Goal: Transaction & Acquisition: Book appointment/travel/reservation

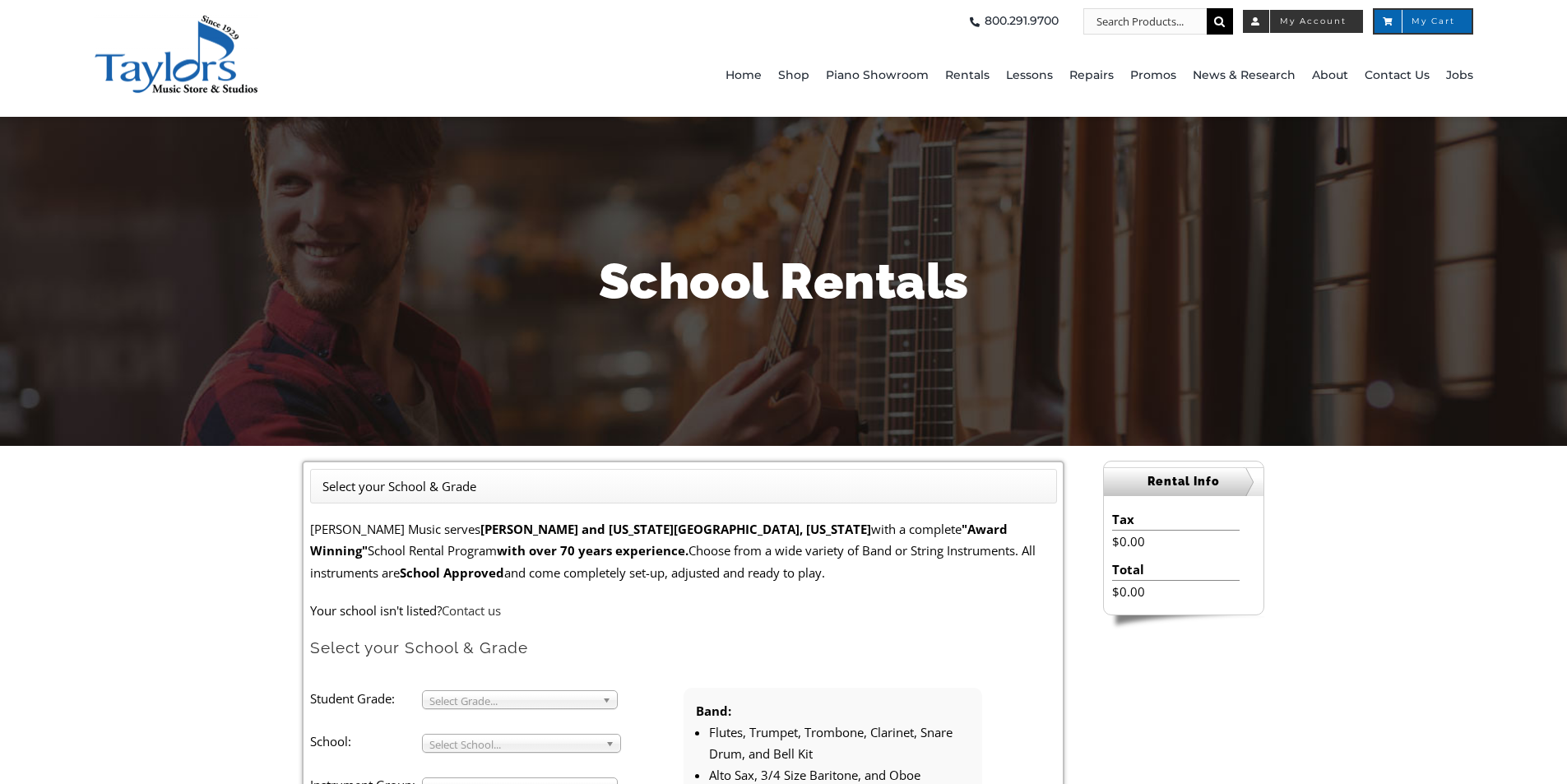
click at [1299, 18] on span "My Account" at bounding box center [1303, 22] width 87 height 9
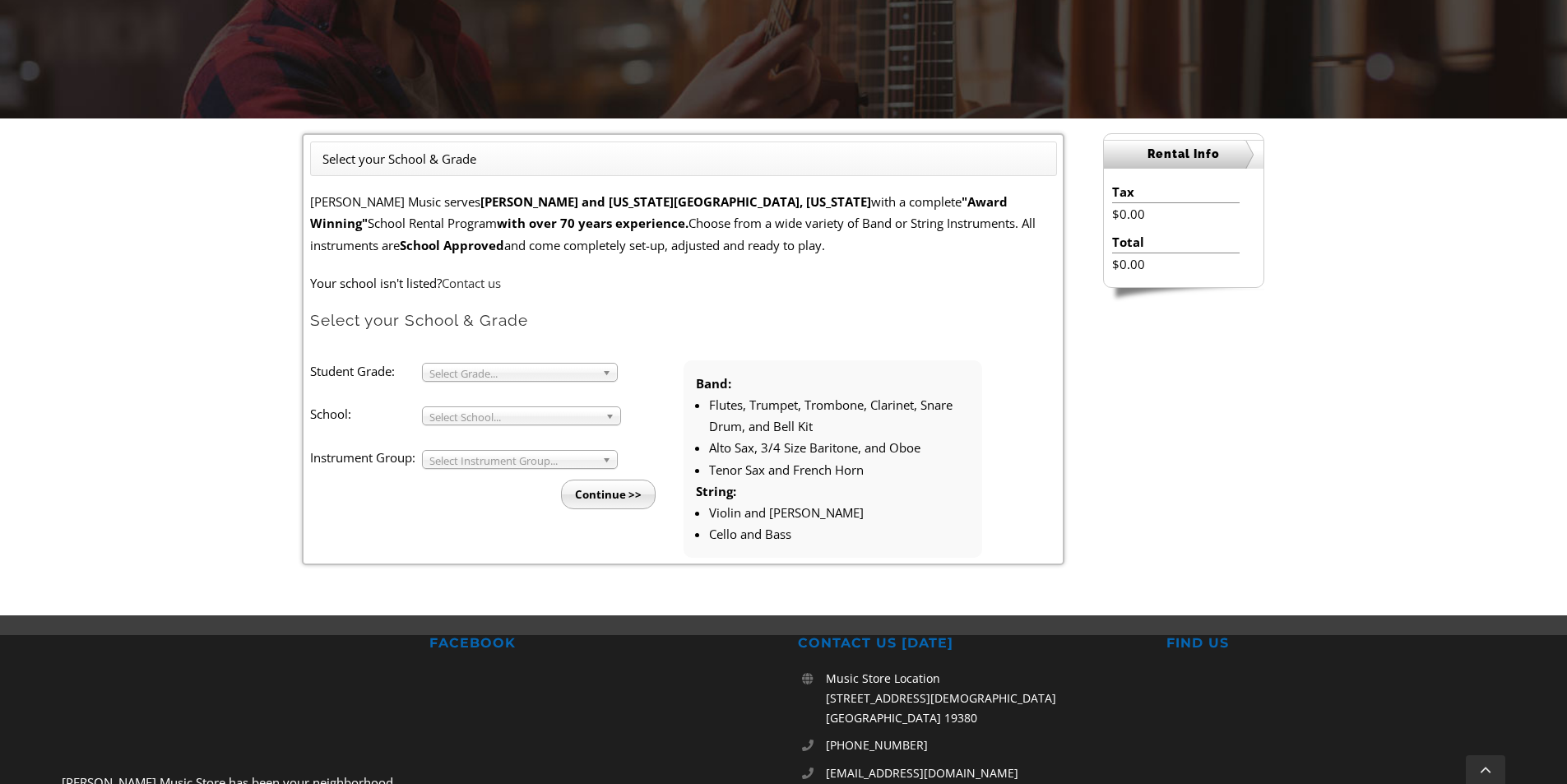
scroll to position [329, 0]
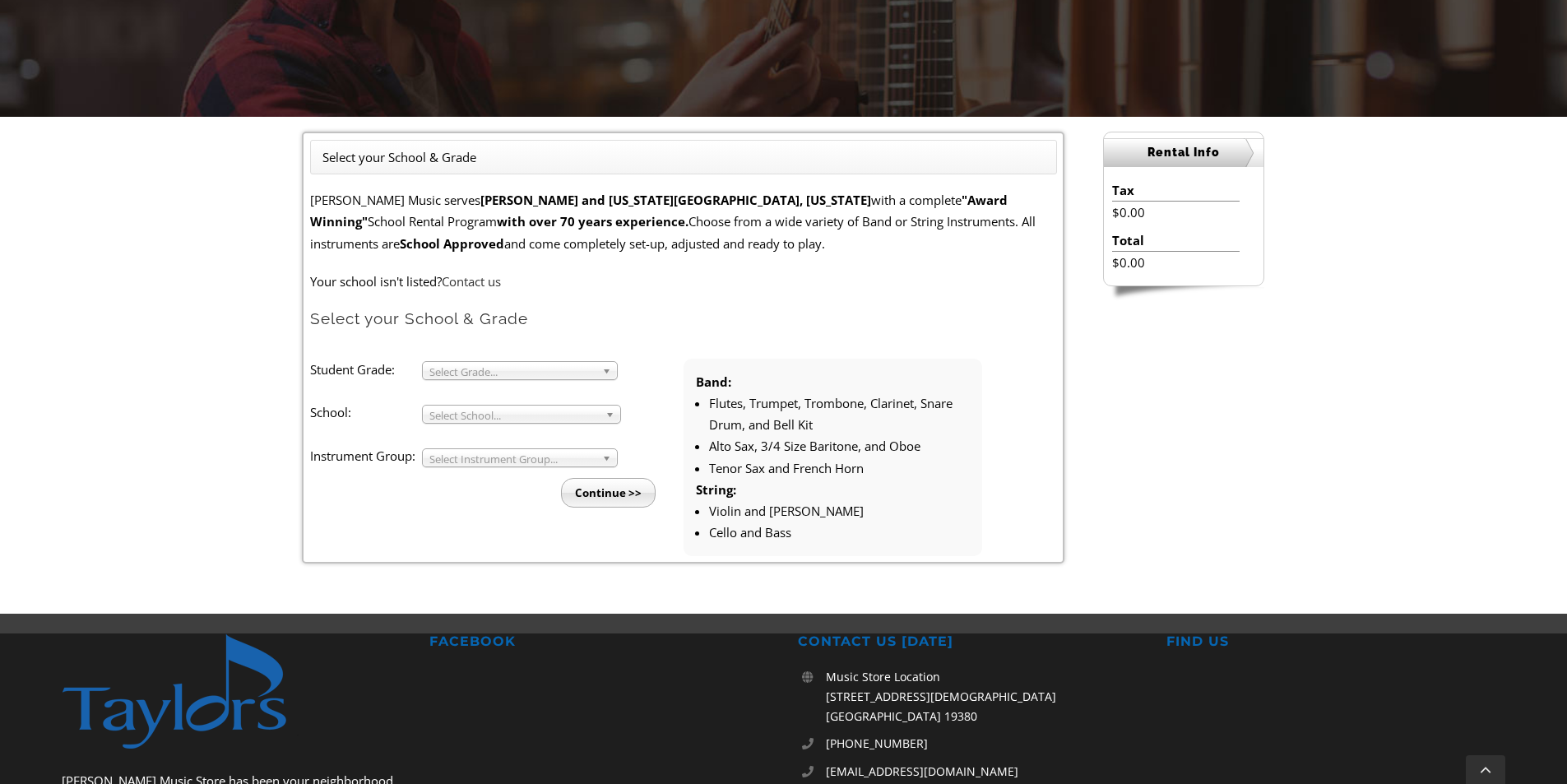
click at [549, 373] on span "Select Grade..." at bounding box center [513, 371] width 166 height 20
click at [476, 404] on li "4" at bounding box center [525, 410] width 177 height 21
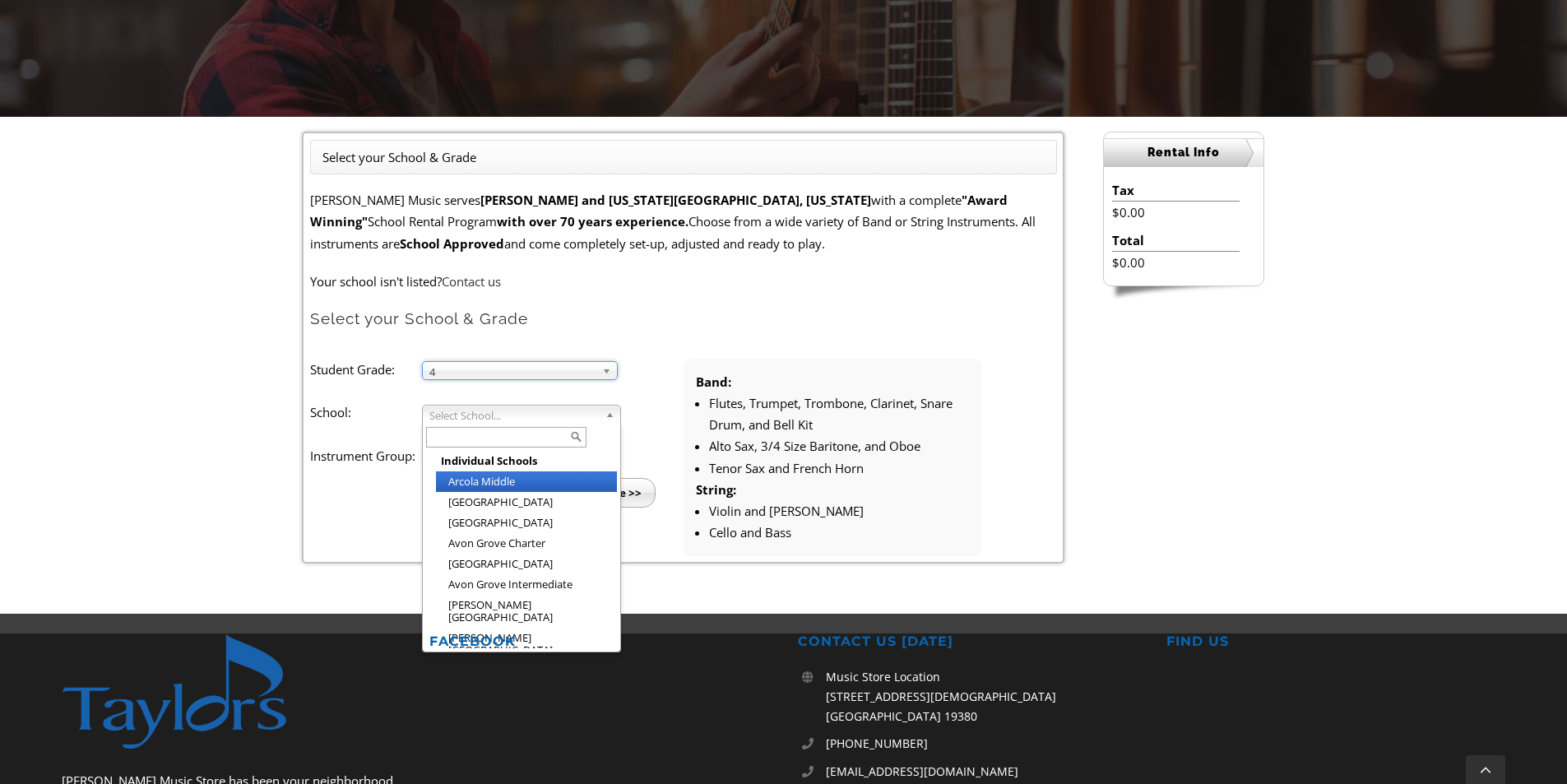
click at [480, 415] on span "Select School..." at bounding box center [514, 414] width 170 height 20
click at [331, 493] on li "Continue >>" at bounding box center [503, 487] width 360 height 41
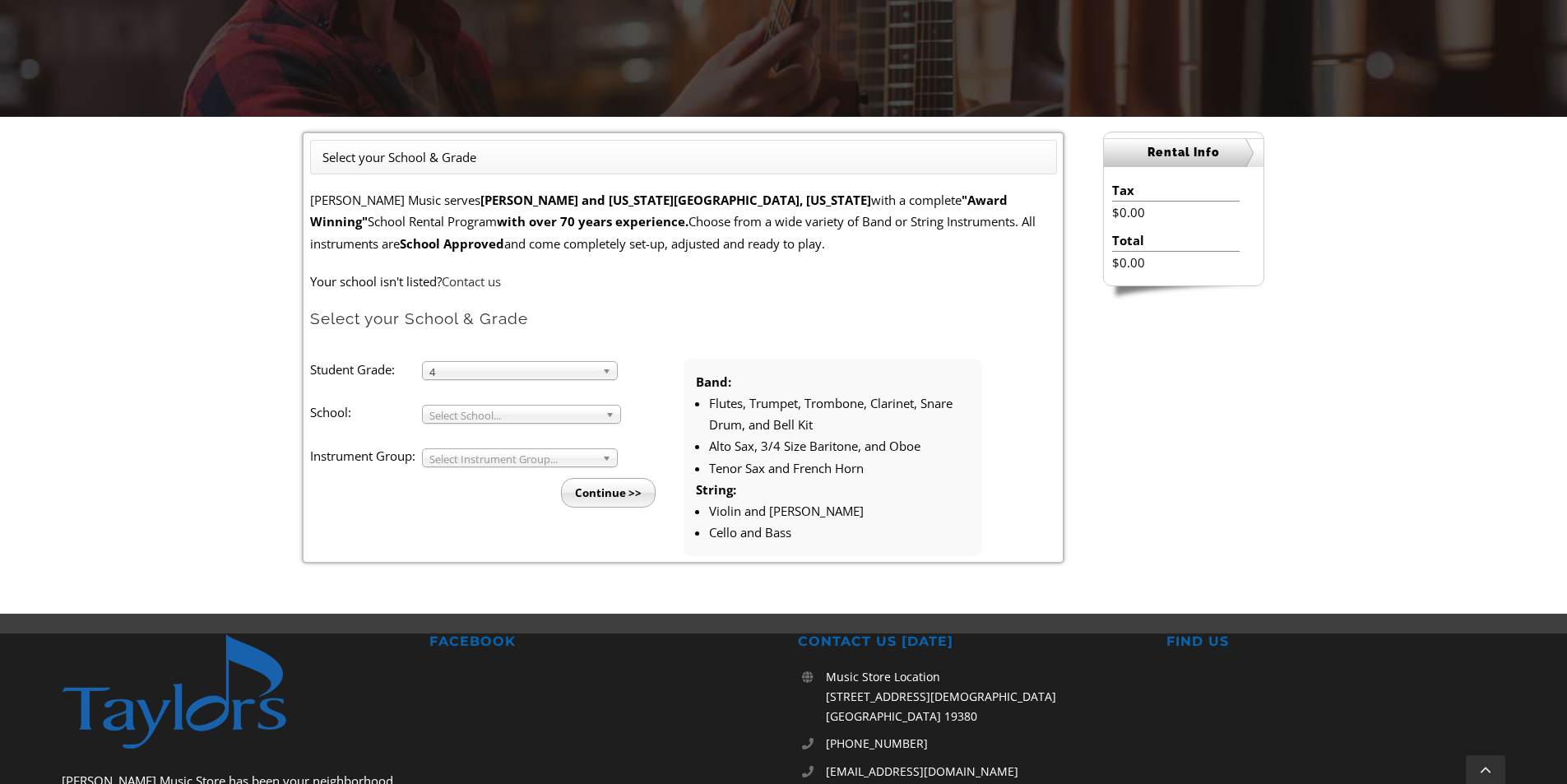
click at [525, 456] on span "Select Instrument Group..." at bounding box center [513, 459] width 166 height 20
click at [514, 491] on li "Strings" at bounding box center [525, 498] width 177 height 21
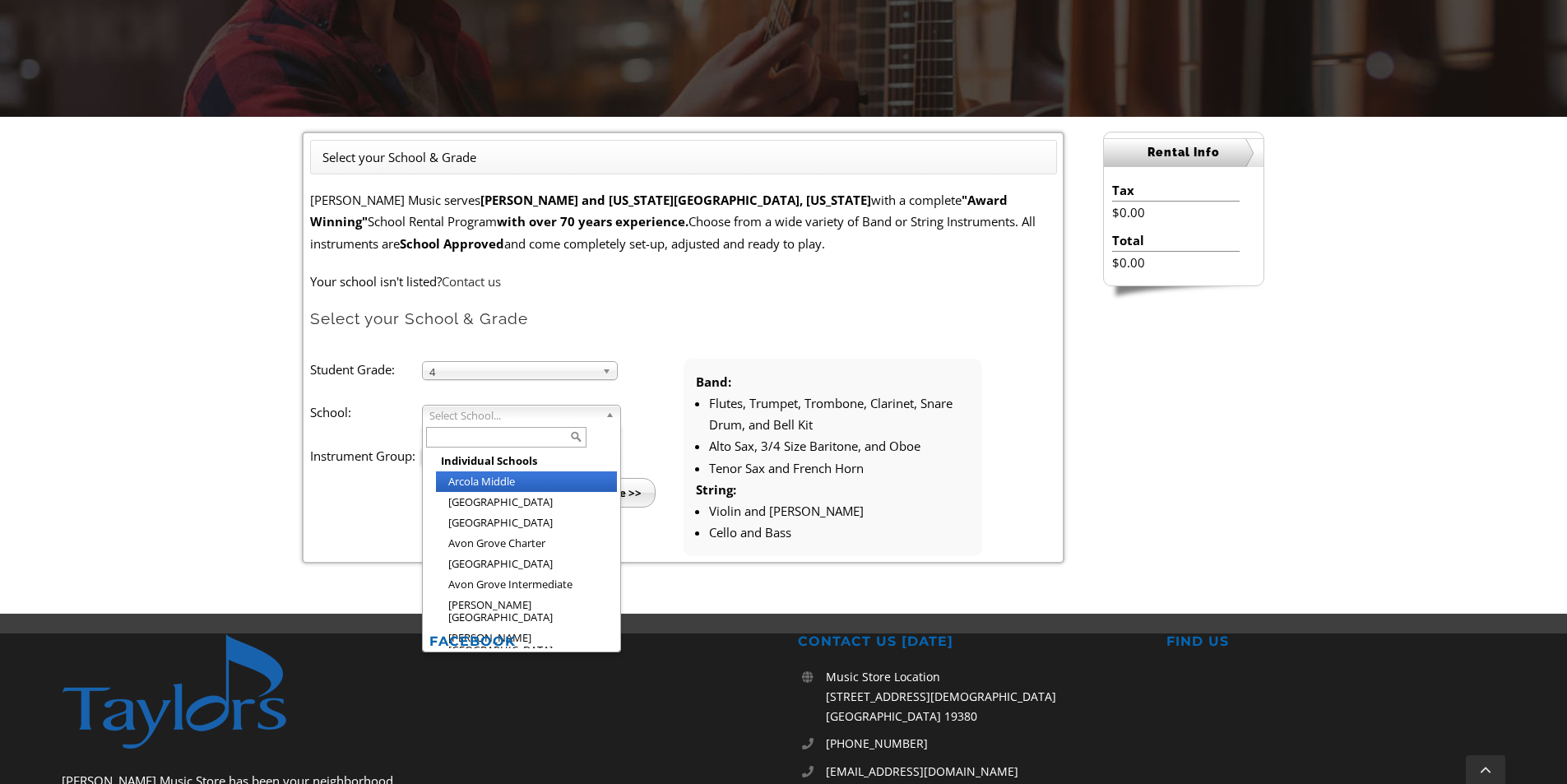
click at [510, 419] on span "Select School..." at bounding box center [514, 414] width 170 height 20
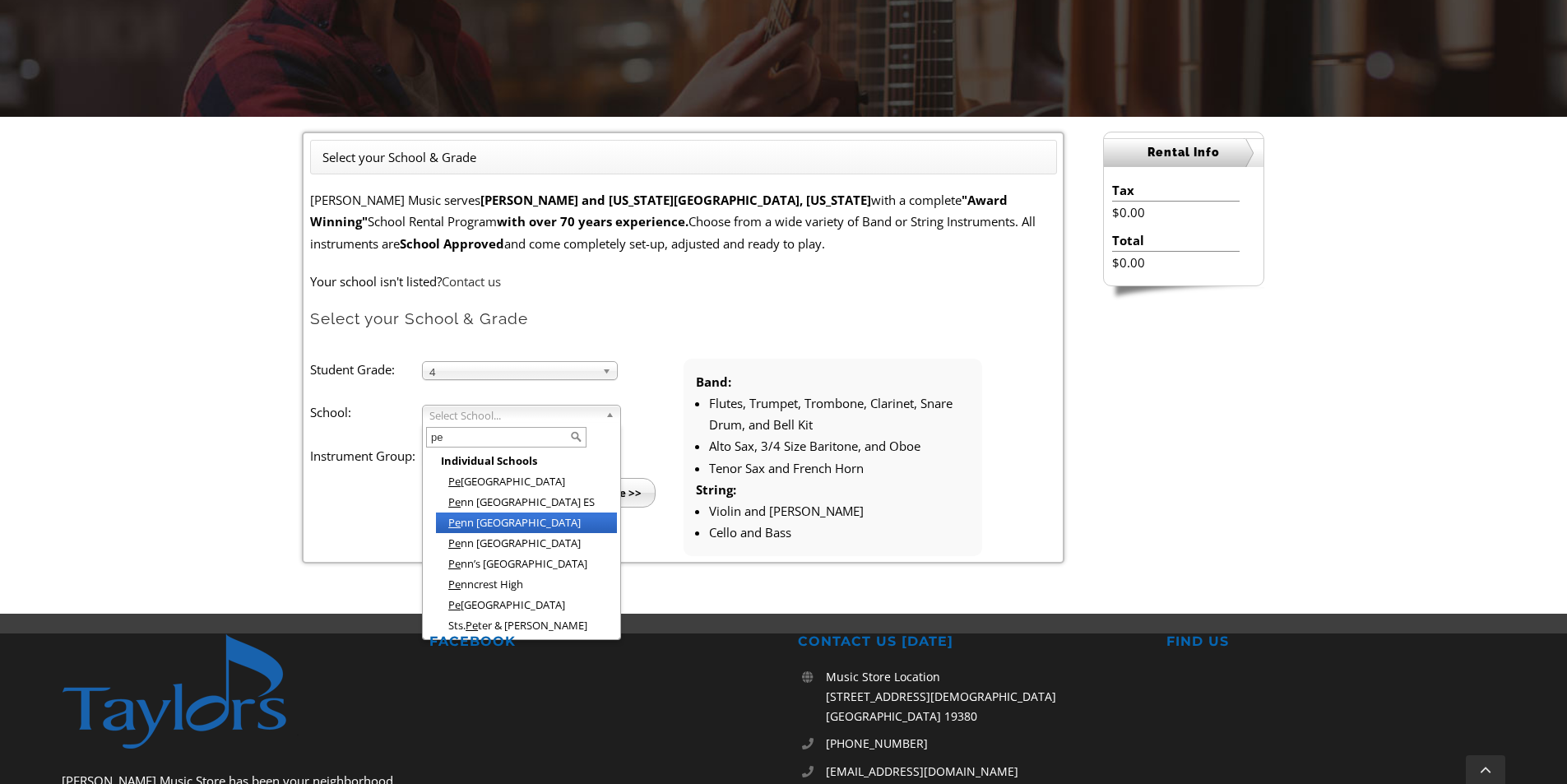
type input "pe"
click at [503, 518] on li "Pe nn Wood Elementary" at bounding box center [526, 523] width 181 height 21
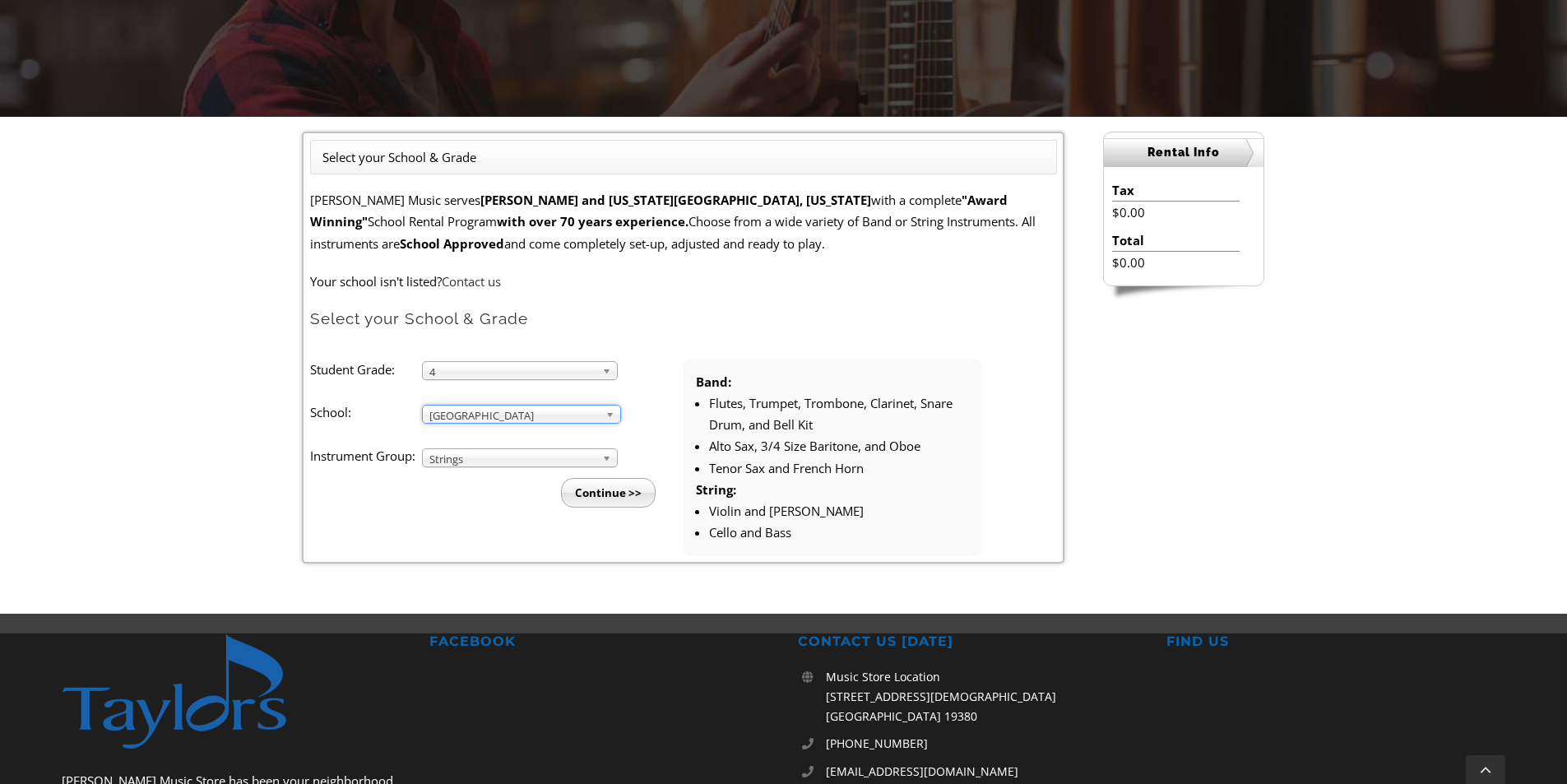
click at [602, 483] on input "Continue >>" at bounding box center [608, 492] width 94 height 29
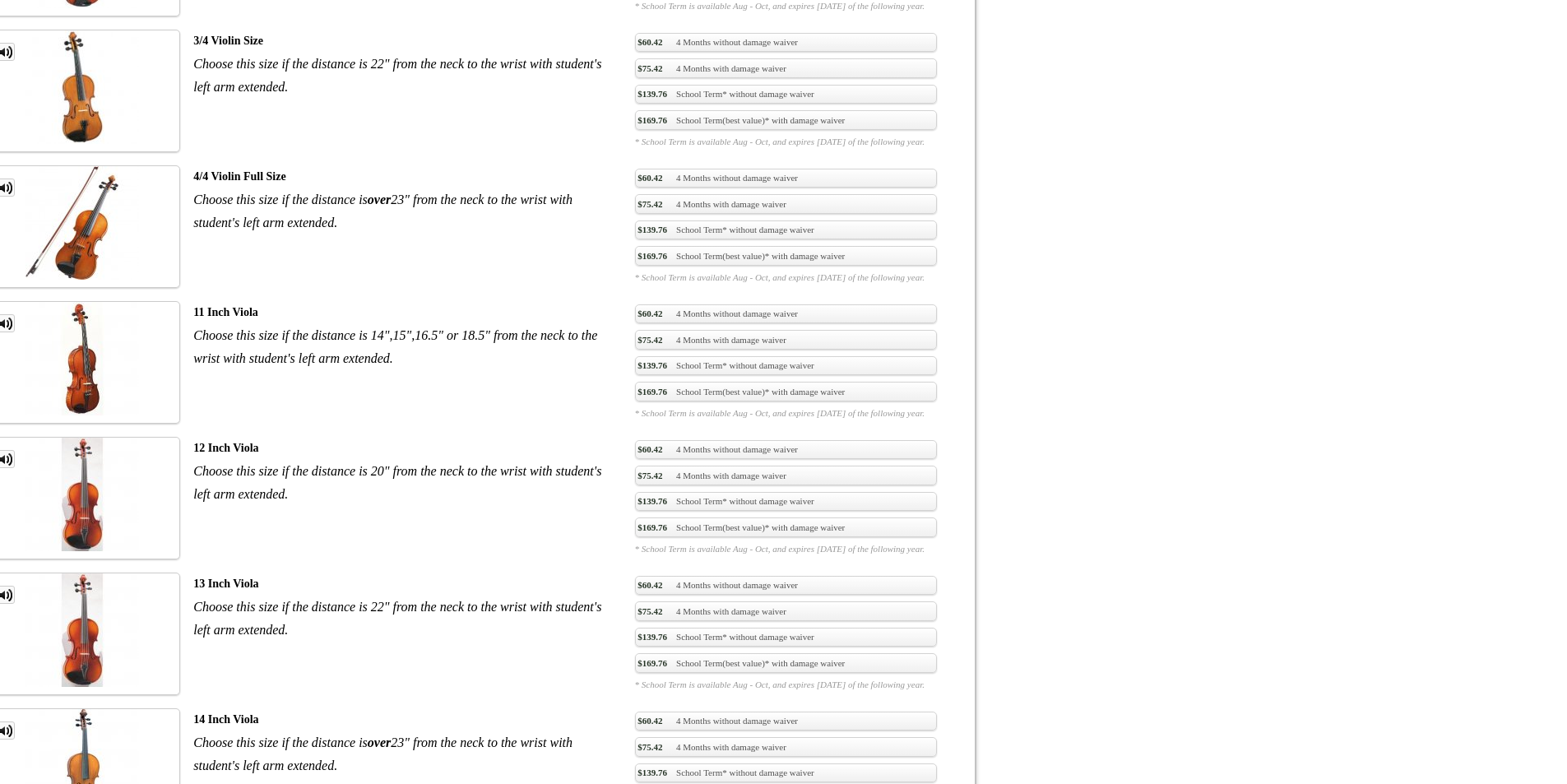
scroll to position [1809, 0]
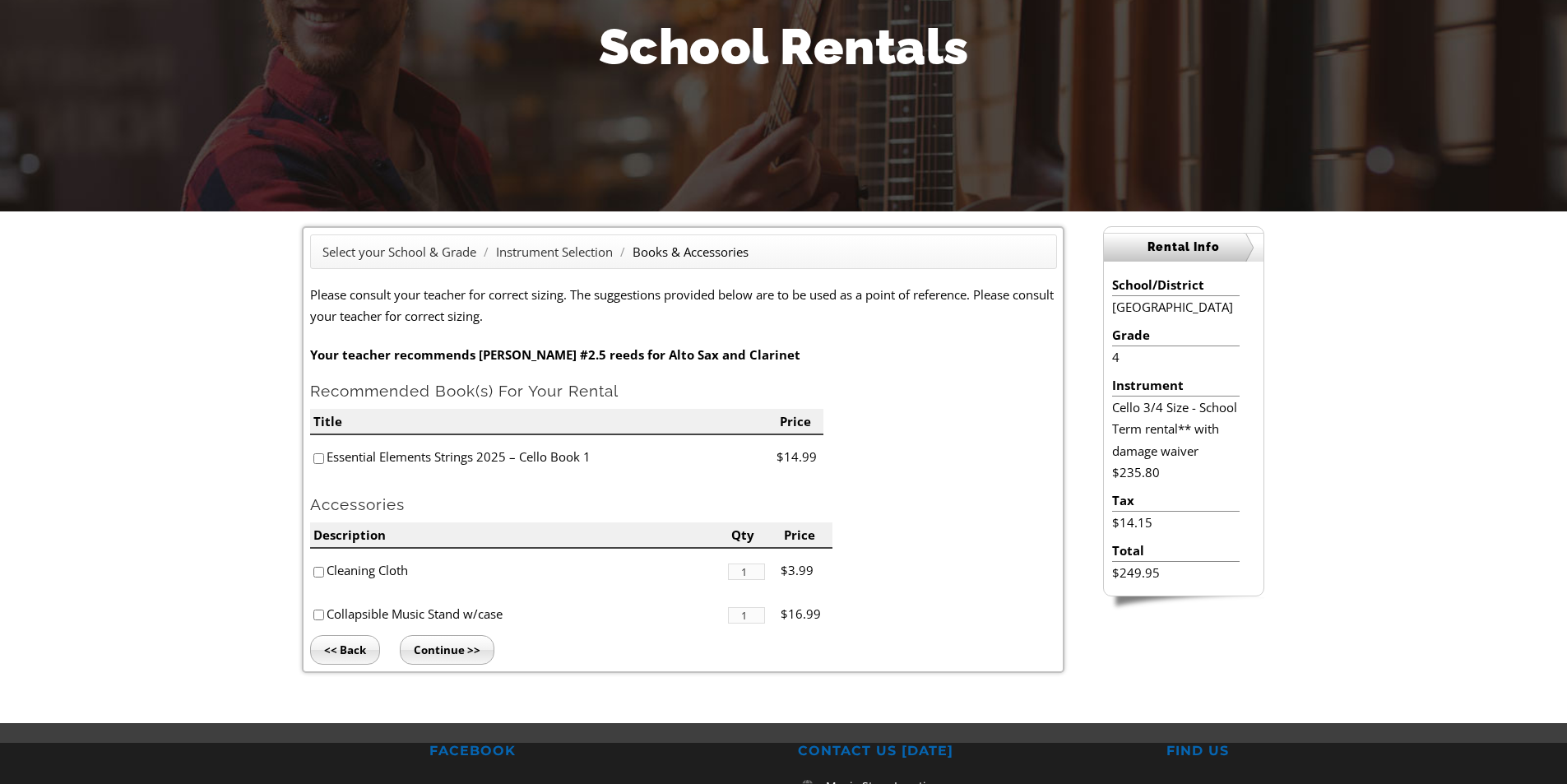
scroll to position [247, 0]
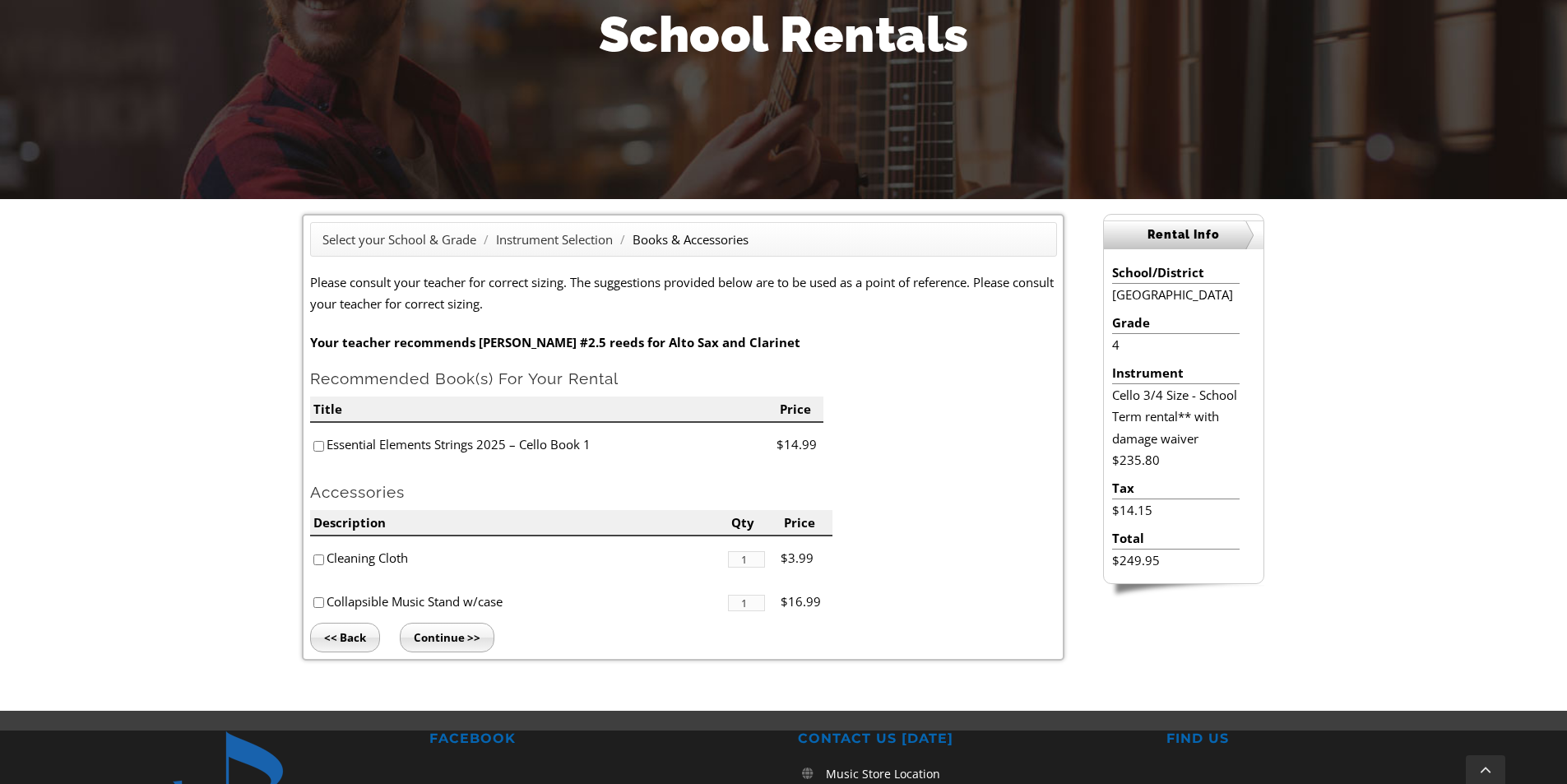
click at [455, 638] on input "Continue >>" at bounding box center [447, 637] width 94 height 29
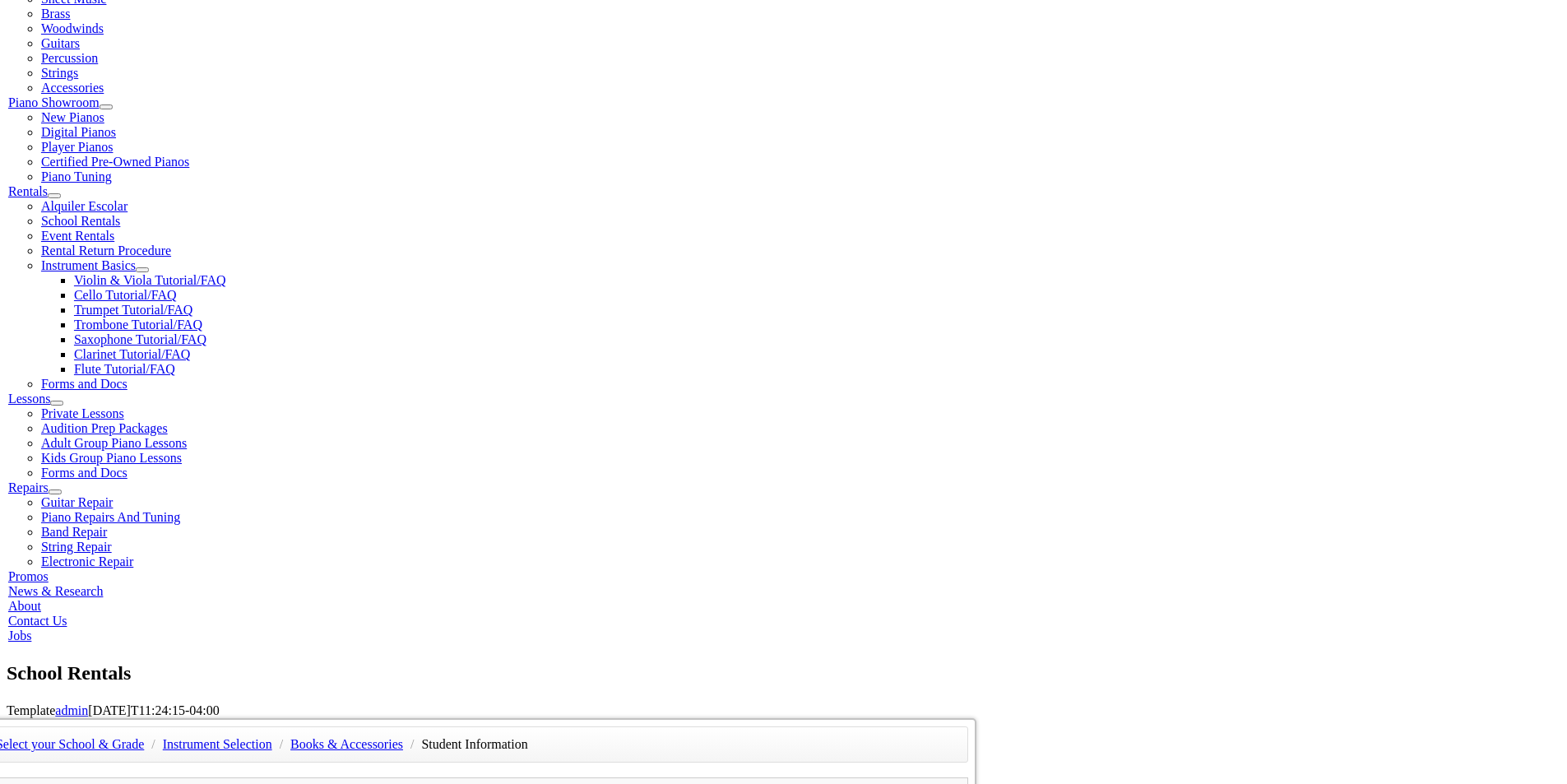
type input "1"
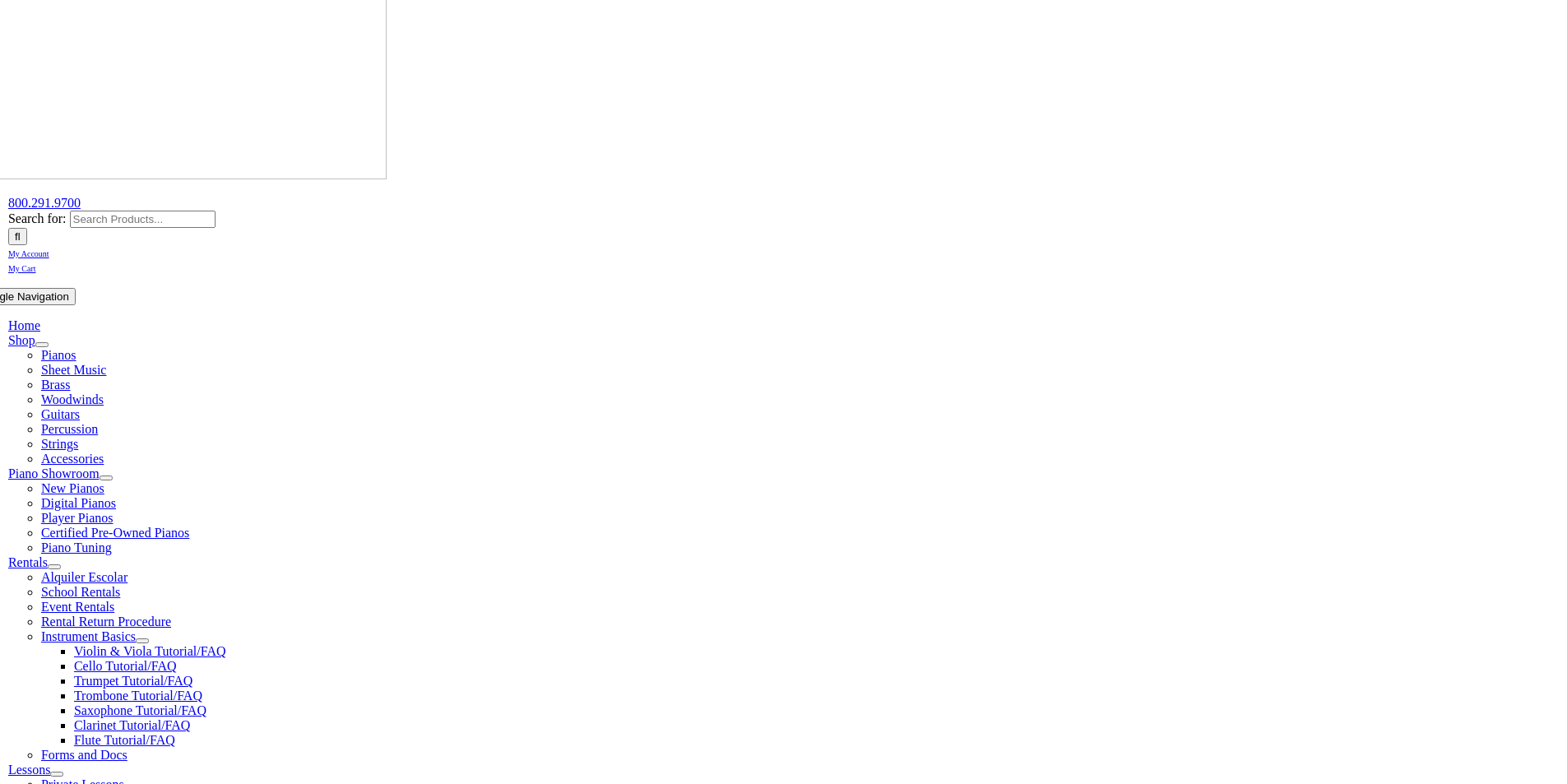
scroll to position [247, 0]
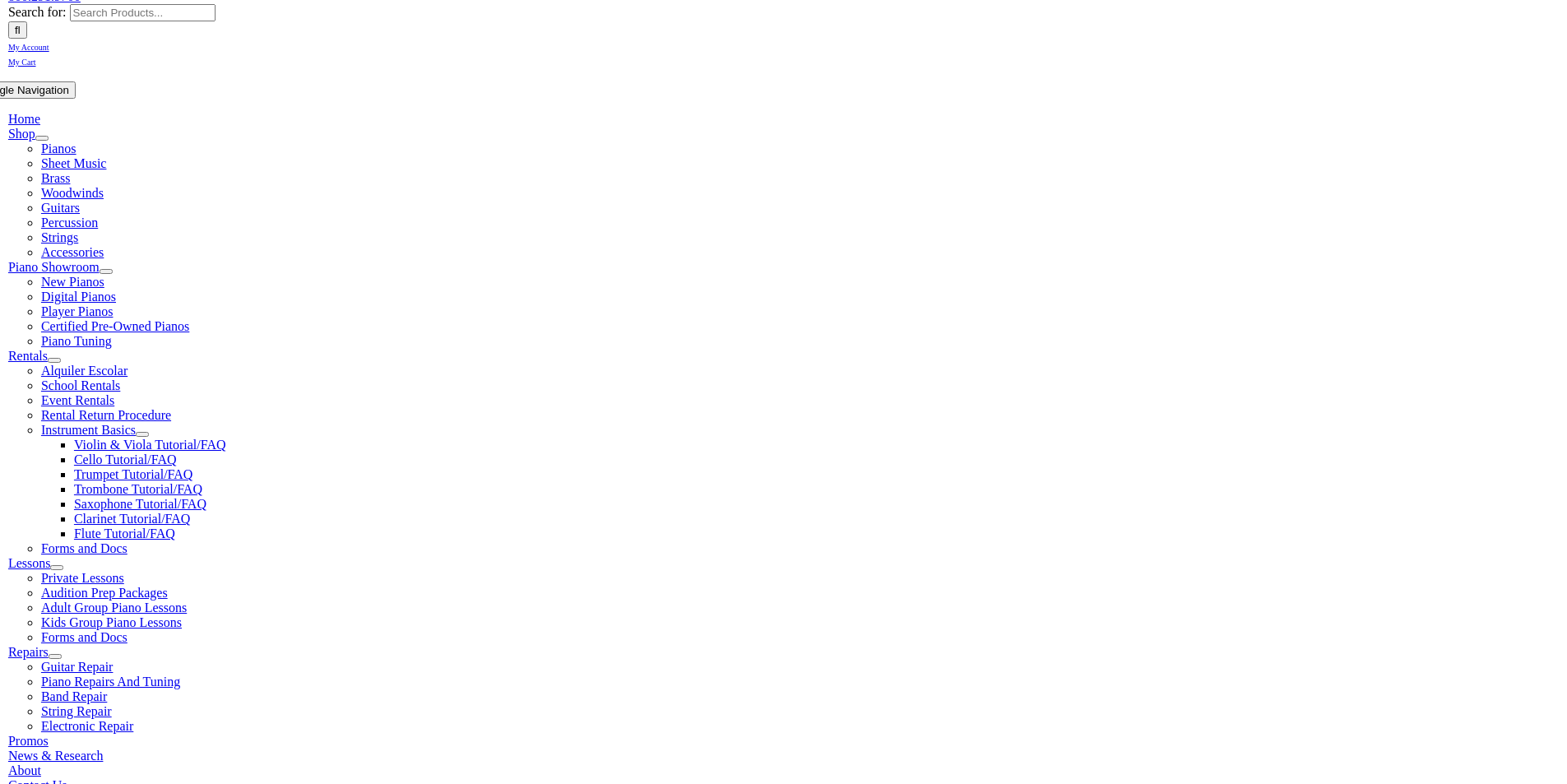
type input "pen"
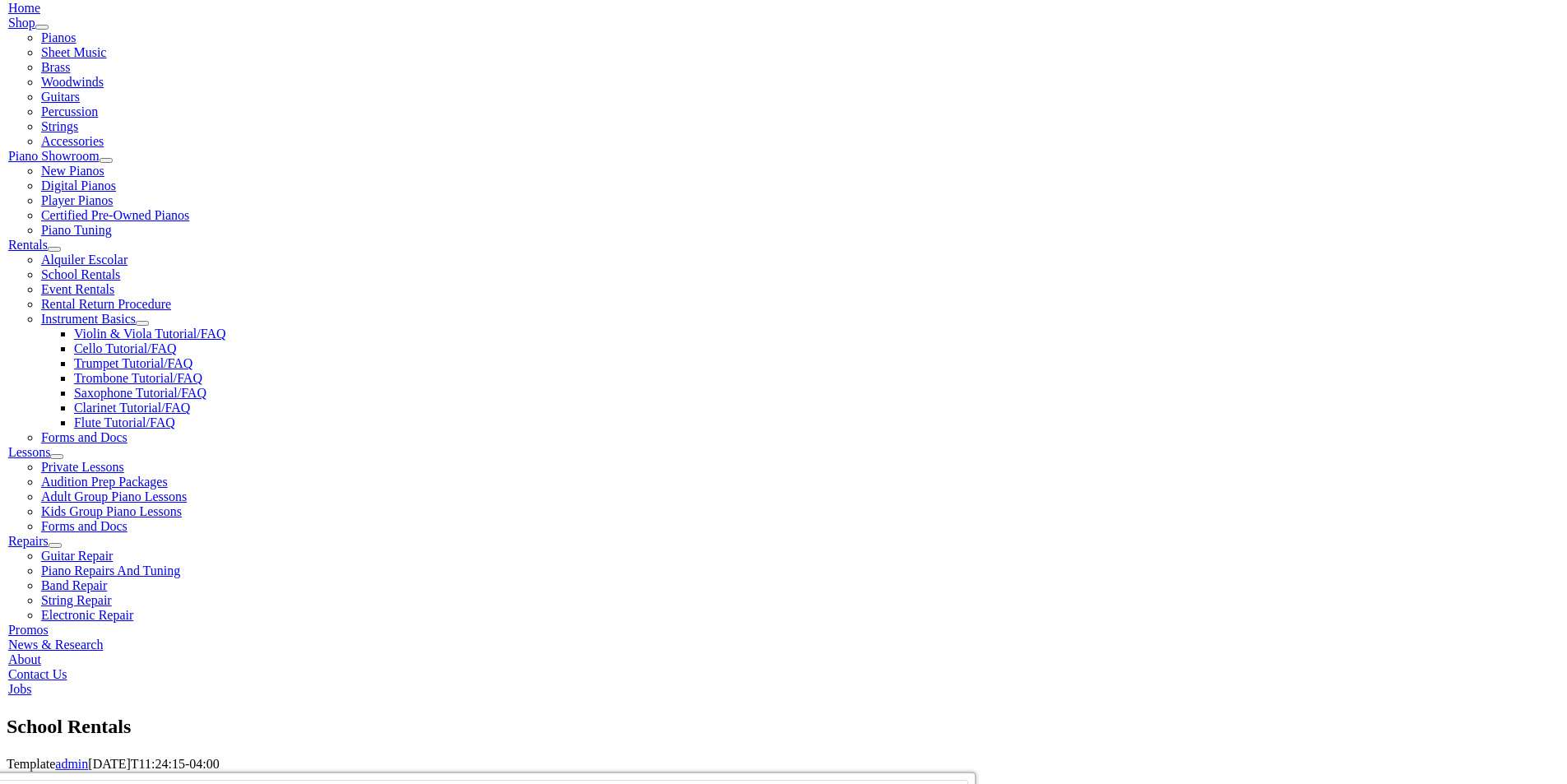
scroll to position [329, 0]
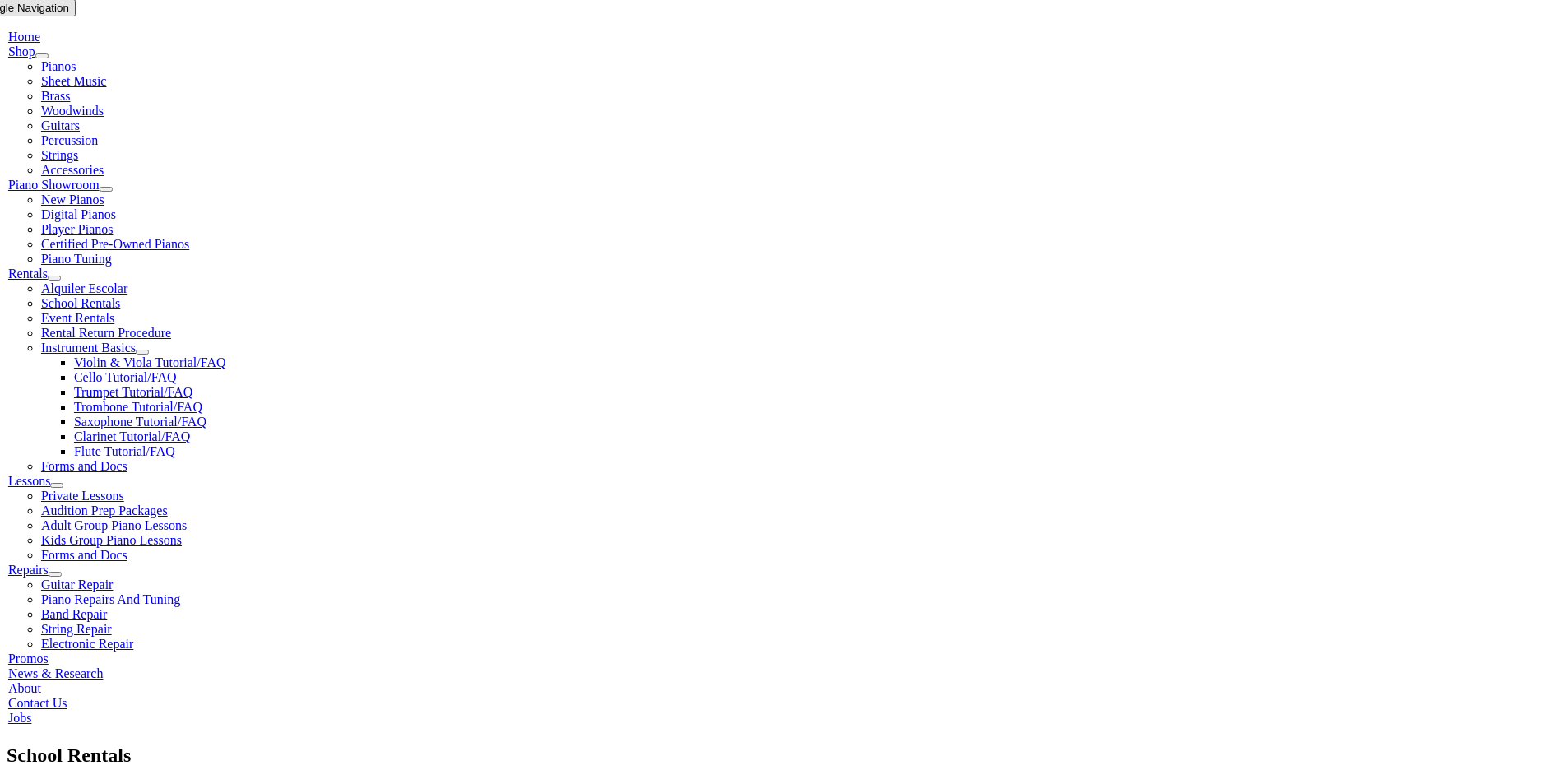
type input "pe"
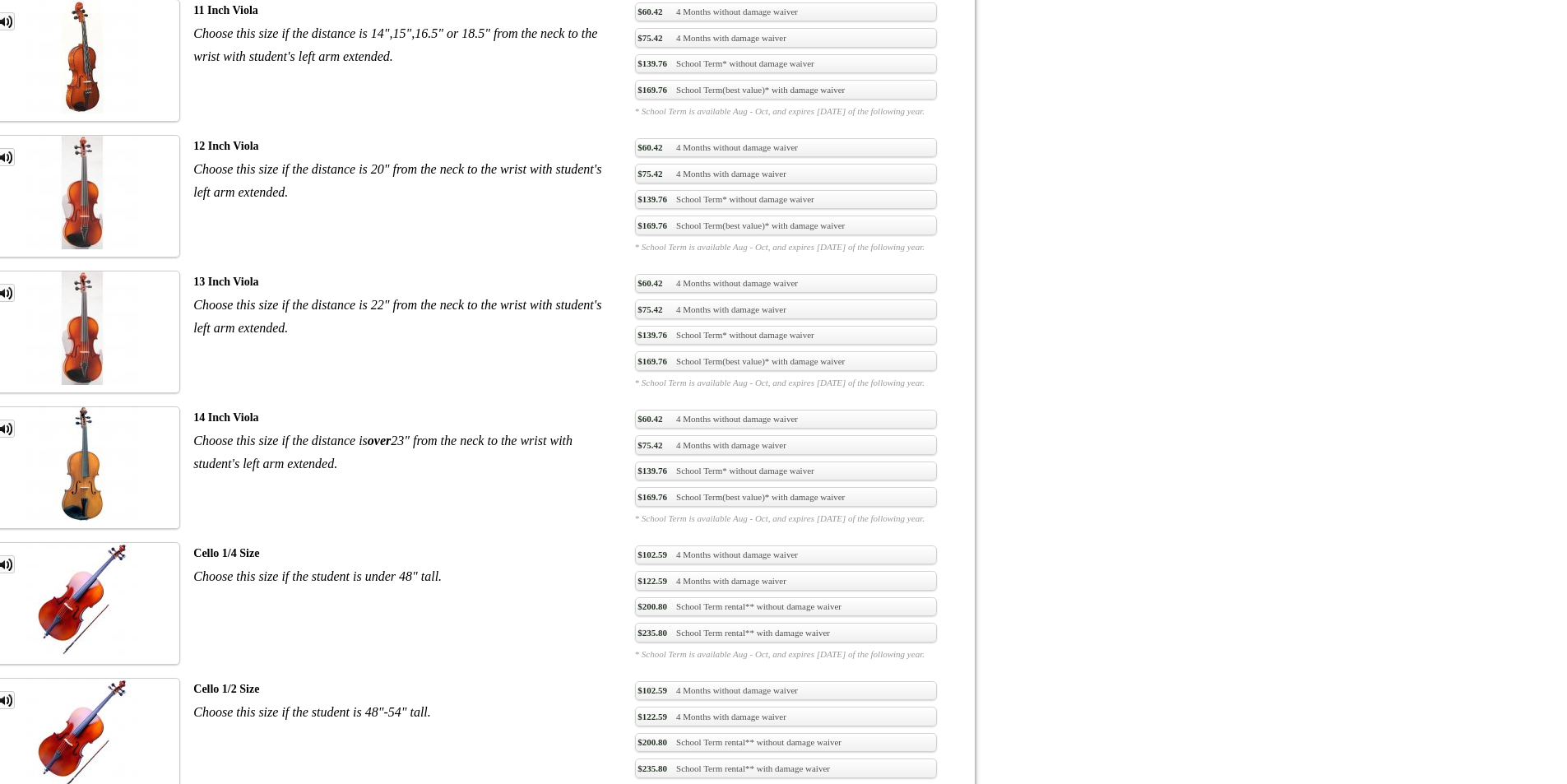
scroll to position [1974, 0]
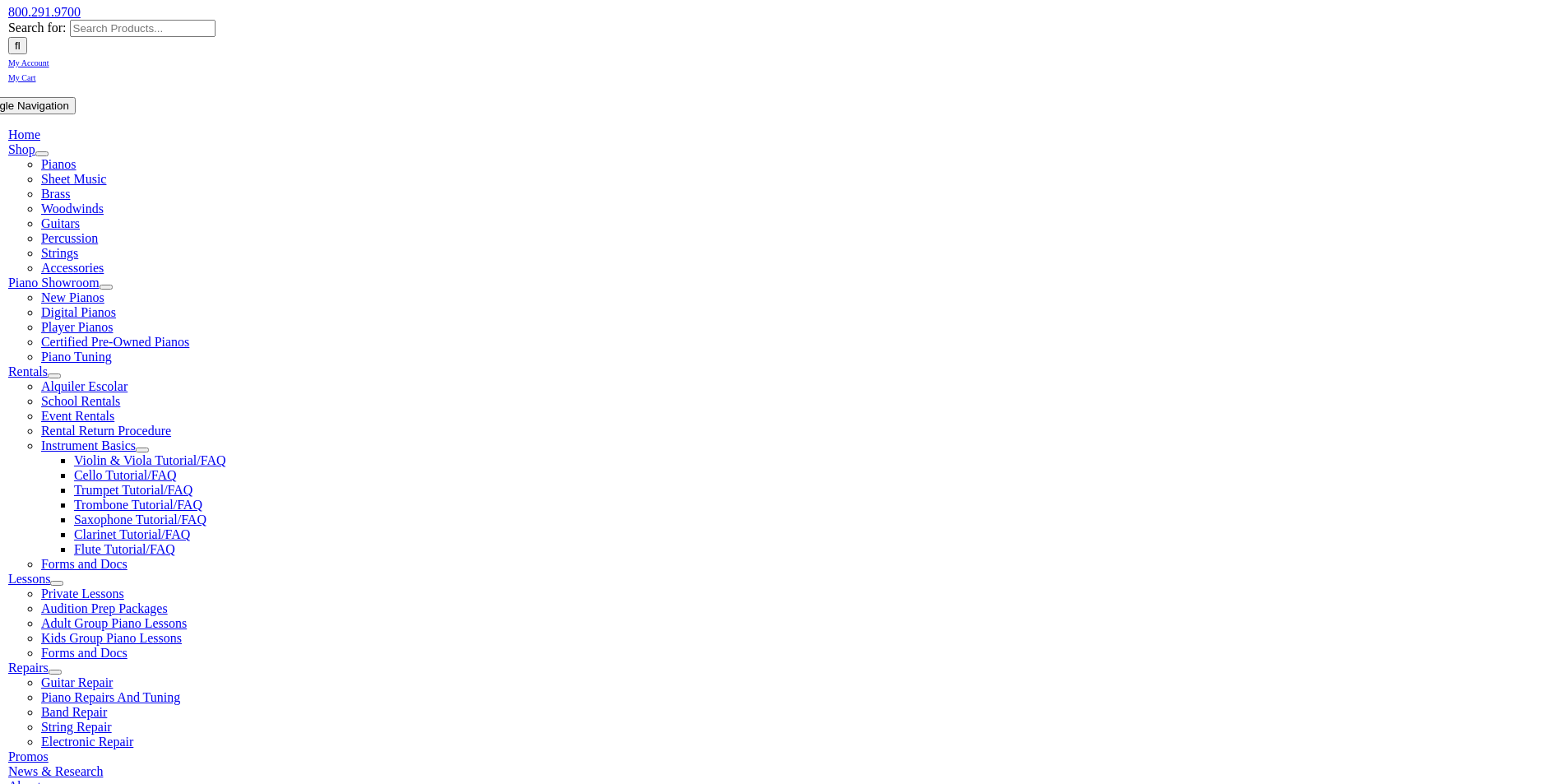
scroll to position [329, 0]
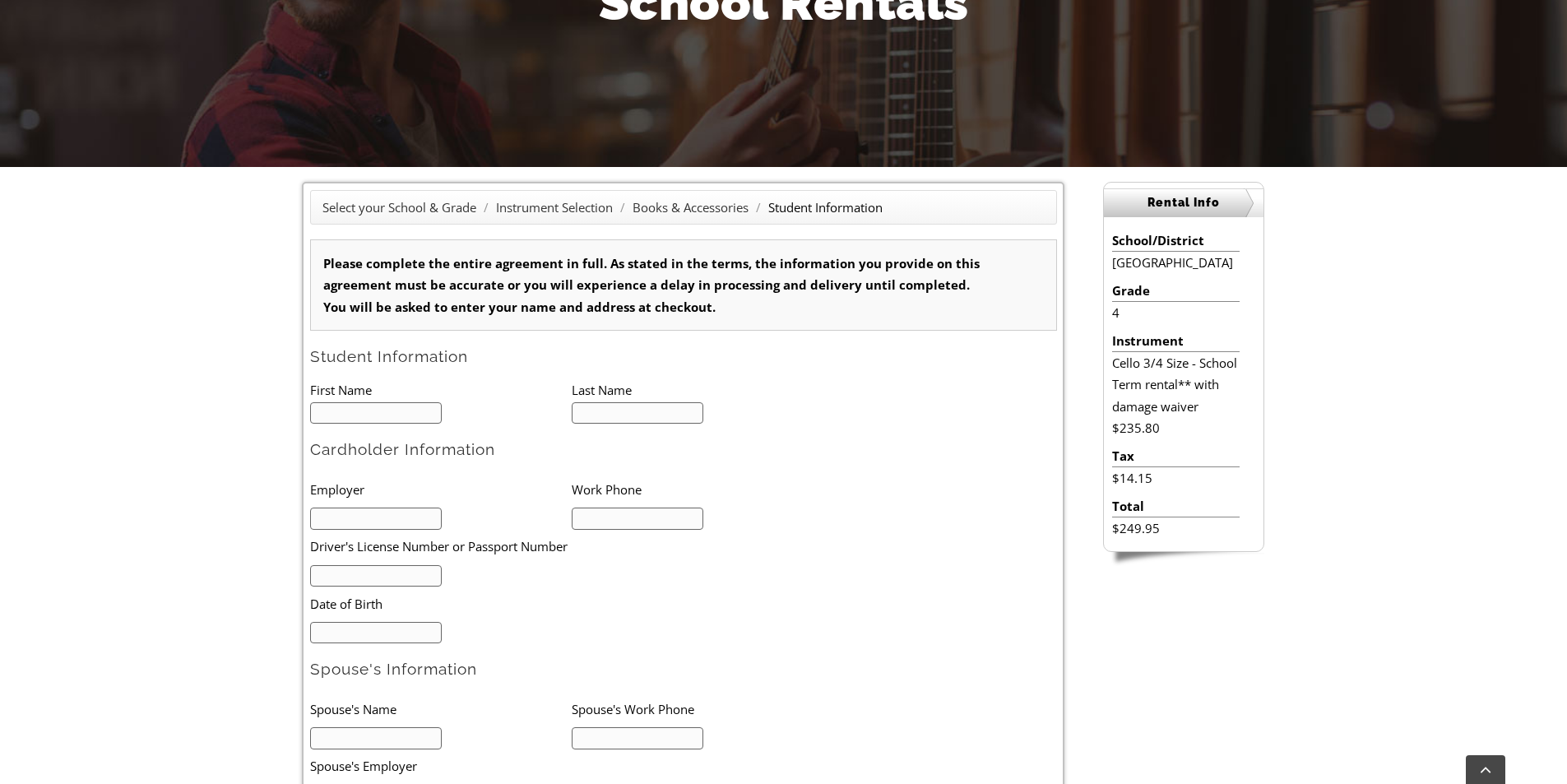
type input "1"
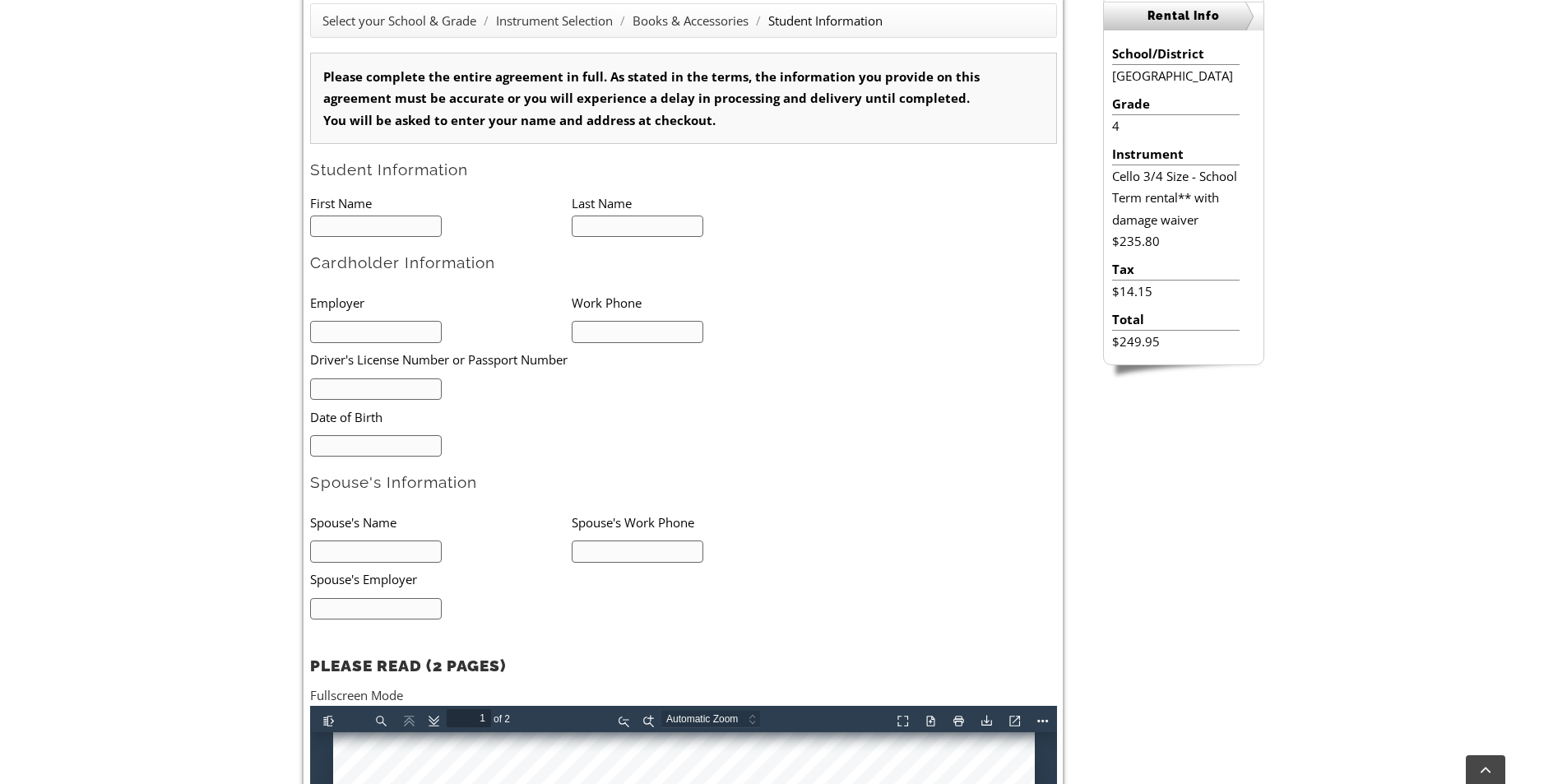
scroll to position [493, 0]
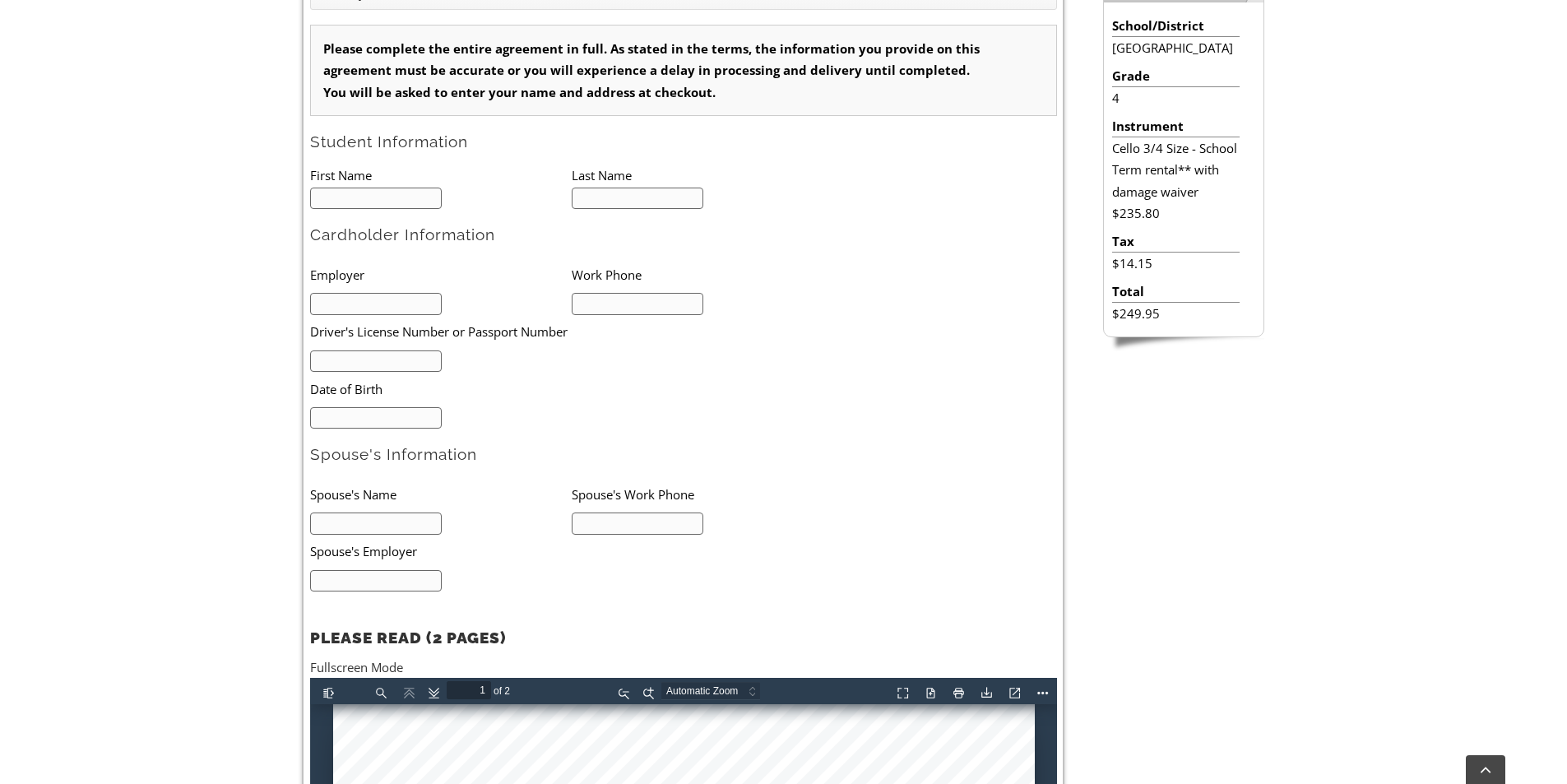
click at [351, 368] on input "text" at bounding box center [376, 362] width 132 height 22
click at [351, 311] on input "text" at bounding box center [376, 304] width 132 height 22
click at [622, 301] on input "text" at bounding box center [637, 304] width 132 height 22
click at [622, 196] on input "text" at bounding box center [637, 199] width 132 height 22
click at [401, 196] on input "text" at bounding box center [376, 199] width 132 height 22
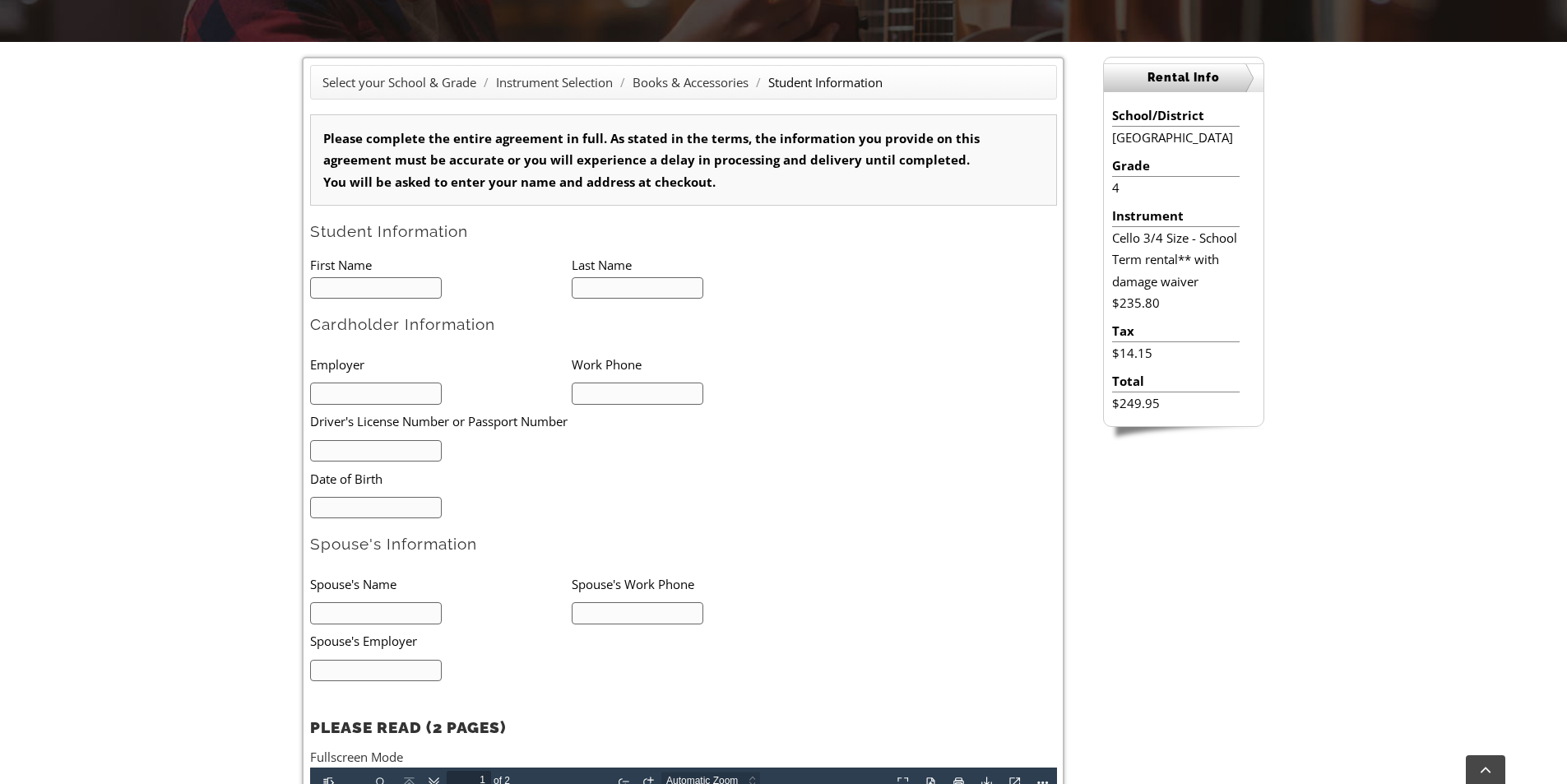
scroll to position [411, 0]
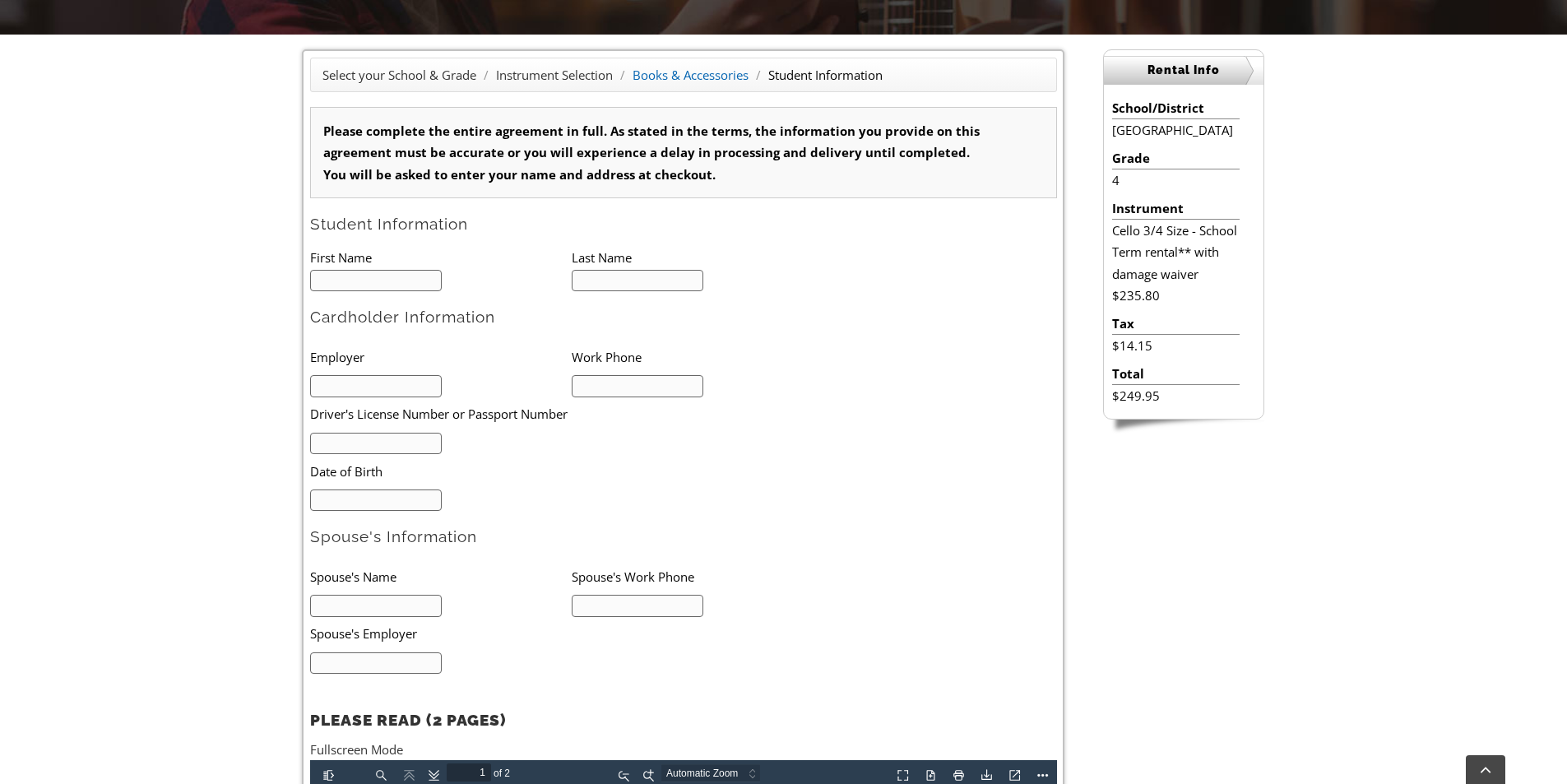
click at [706, 78] on link "Books & Accessories" at bounding box center [691, 74] width 116 height 16
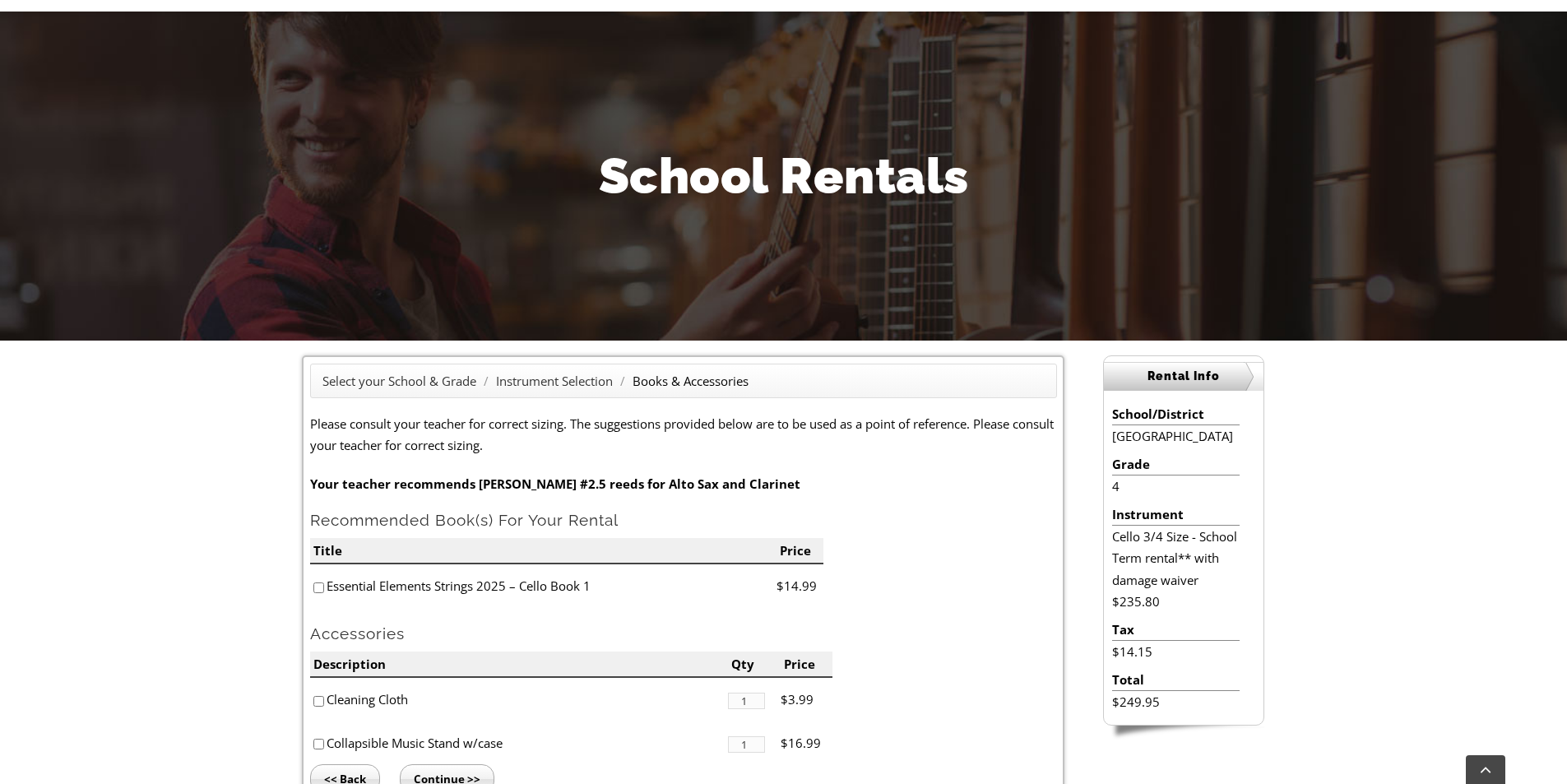
scroll to position [247, 0]
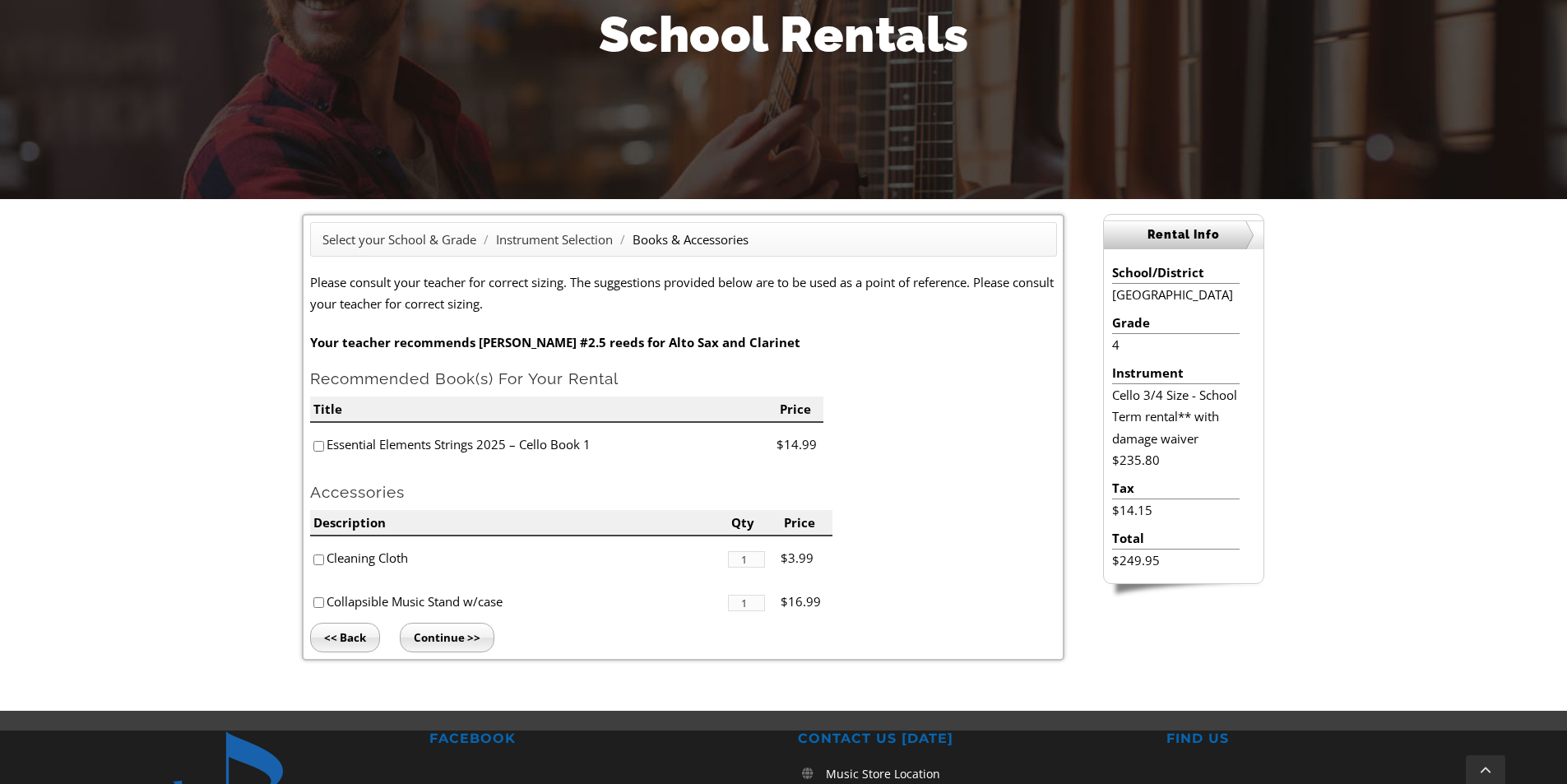
click at [452, 640] on input "Continue >>" at bounding box center [447, 637] width 94 height 29
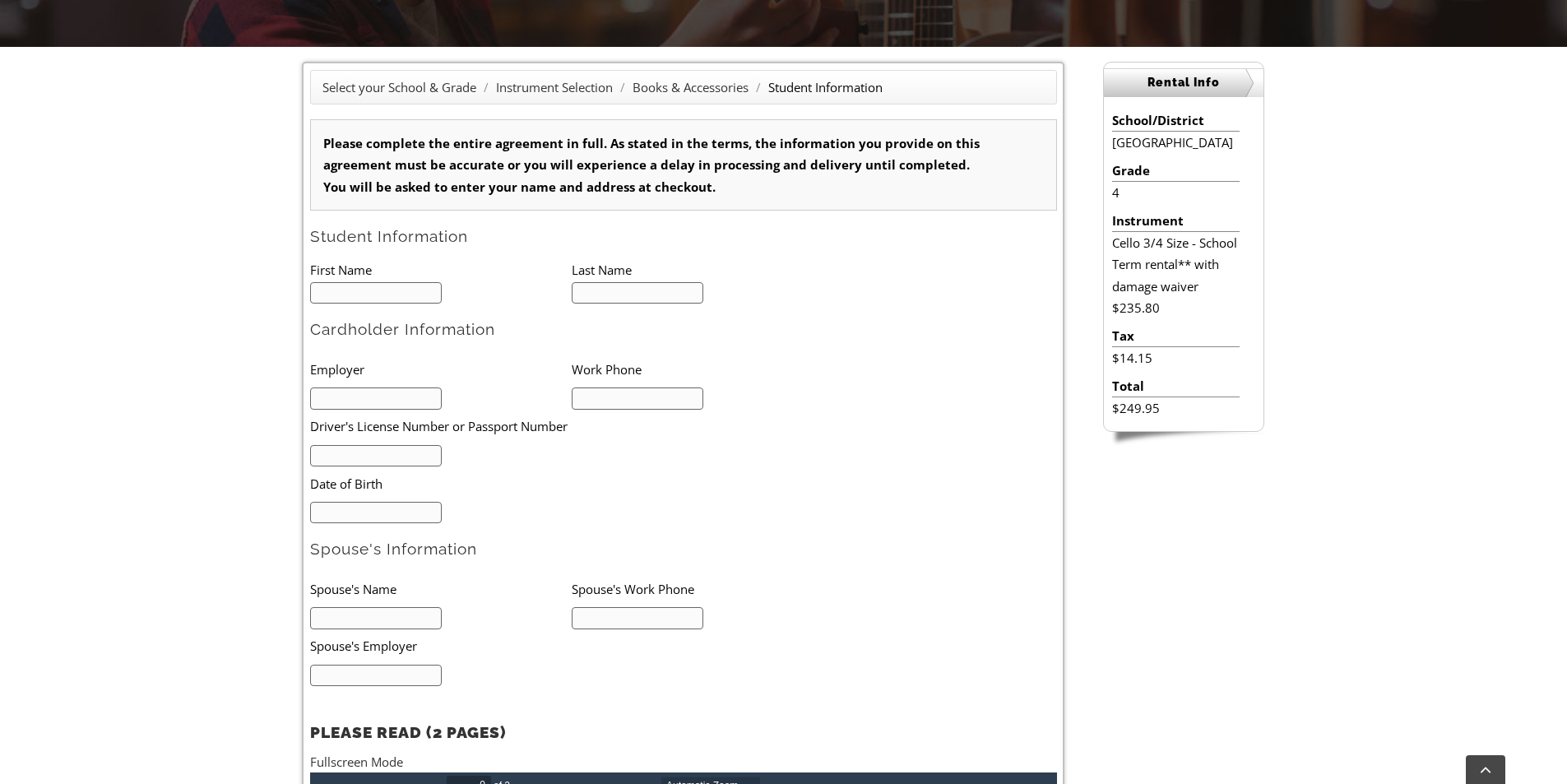
scroll to position [411, 0]
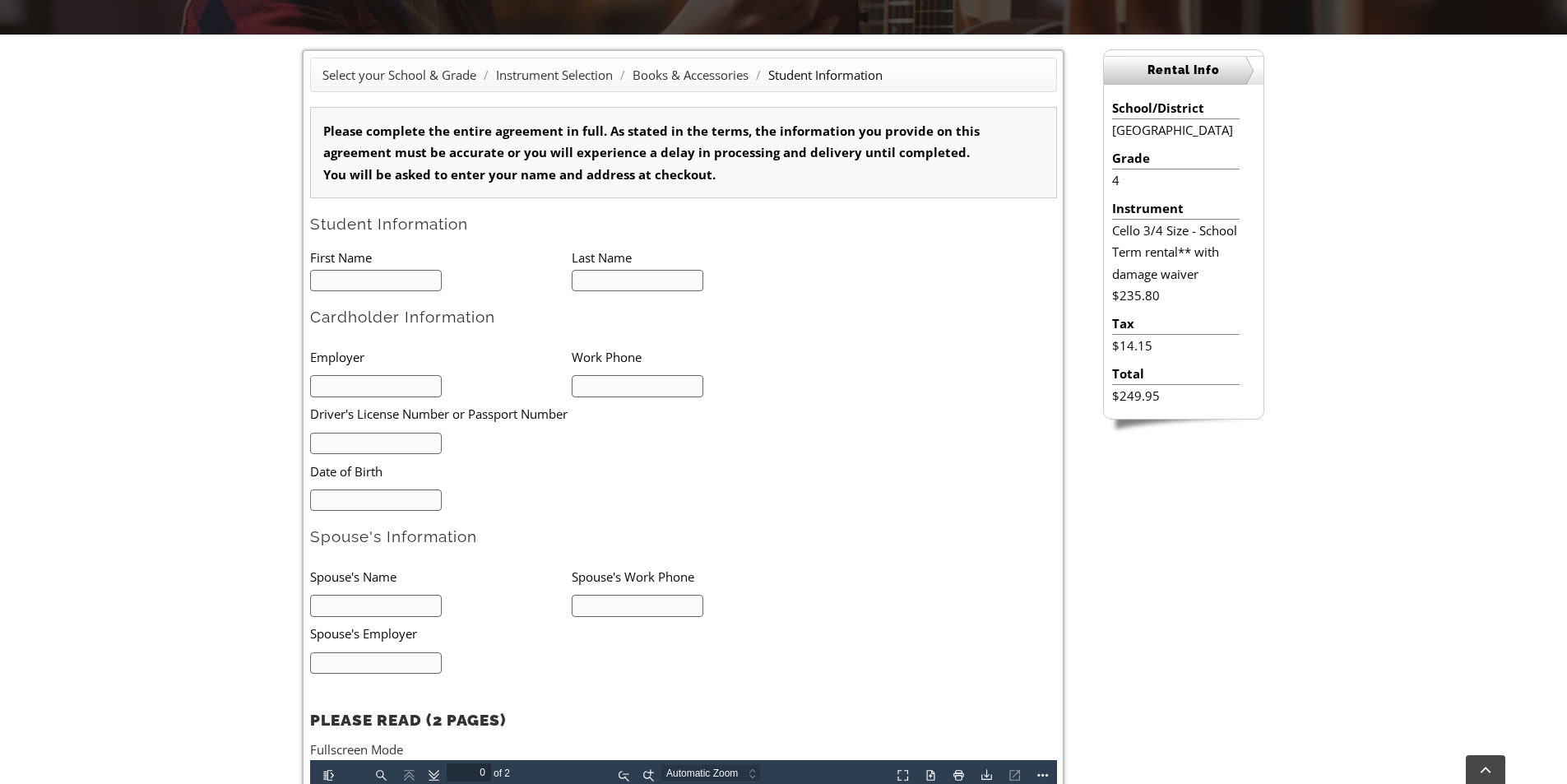
type input "1"
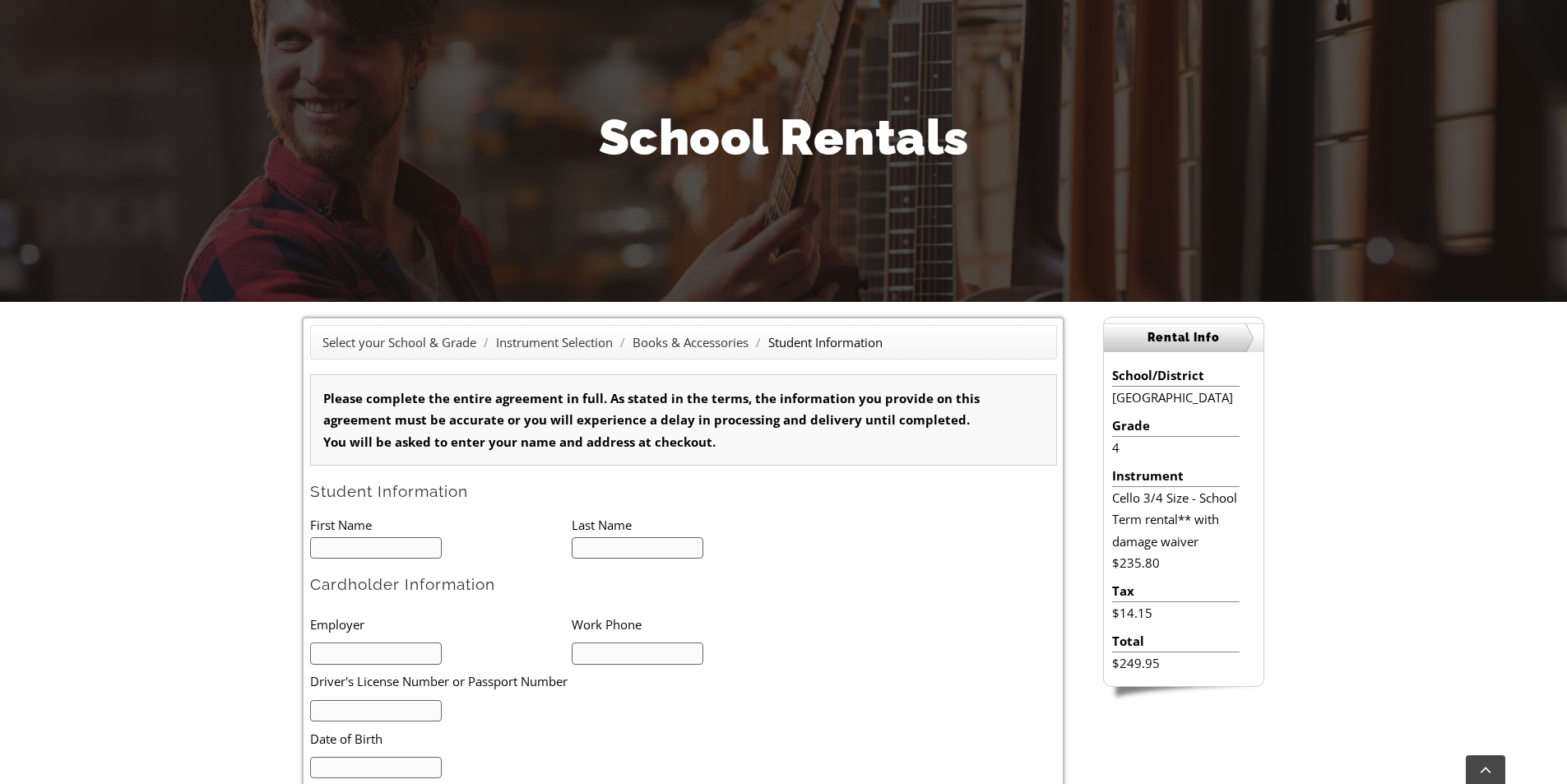
scroll to position [0, 0]
